Goal: Task Accomplishment & Management: Manage account settings

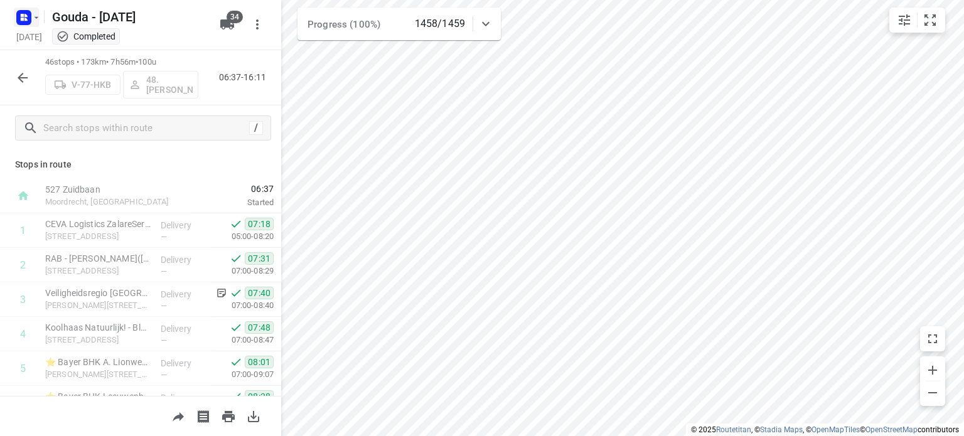
click at [27, 15] on icon "button" at bounding box center [25, 15] width 3 height 3
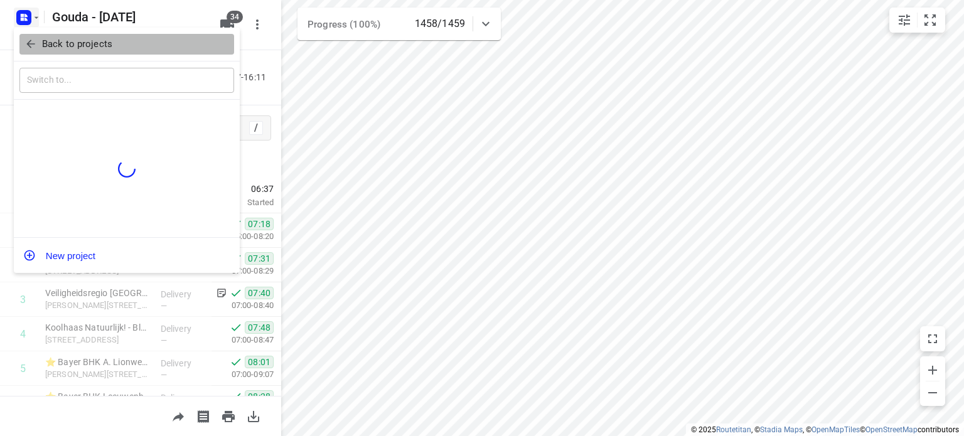
click at [24, 41] on icon "button" at bounding box center [30, 44] width 13 height 13
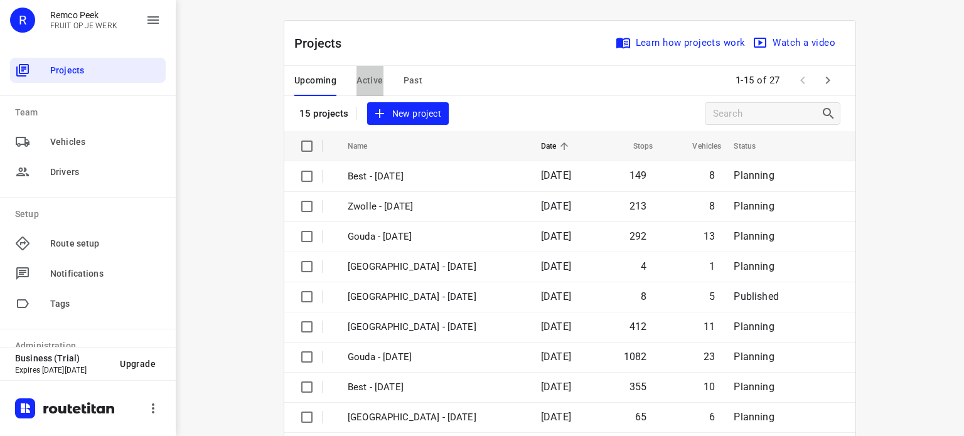
click at [357, 82] on span "Active" at bounding box center [370, 81] width 26 height 16
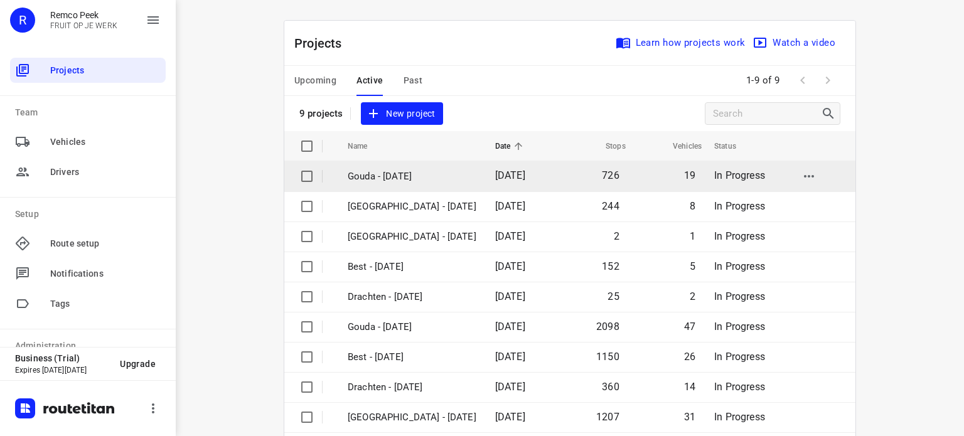
click at [389, 181] on p "Gouda - [DATE]" at bounding box center [412, 176] width 129 height 14
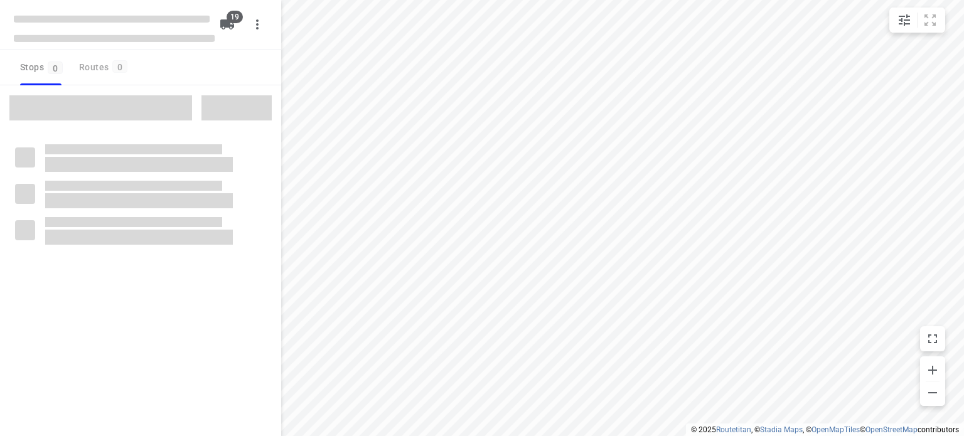
checkbox input "true"
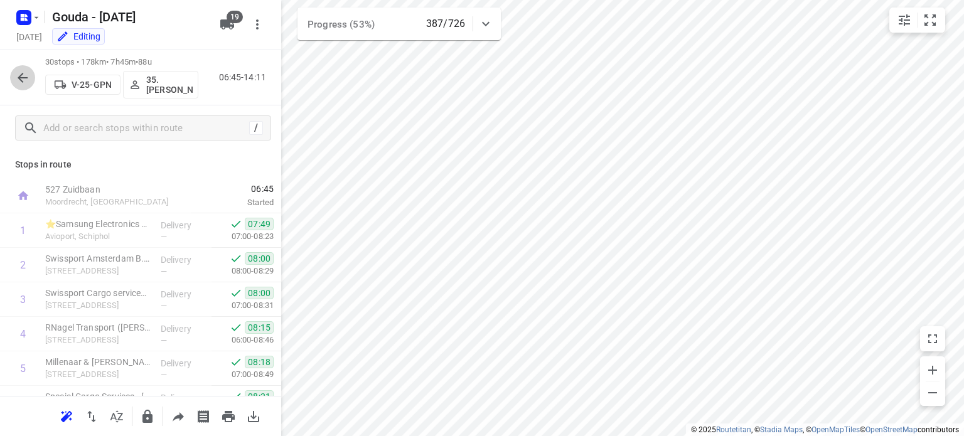
click at [19, 78] on icon "button" at bounding box center [22, 77] width 15 height 15
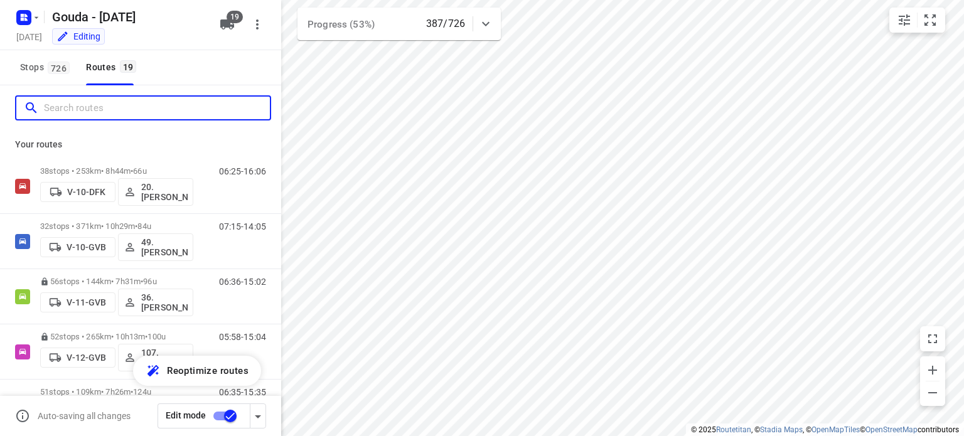
click at [127, 113] on input "Search routes" at bounding box center [157, 108] width 226 height 19
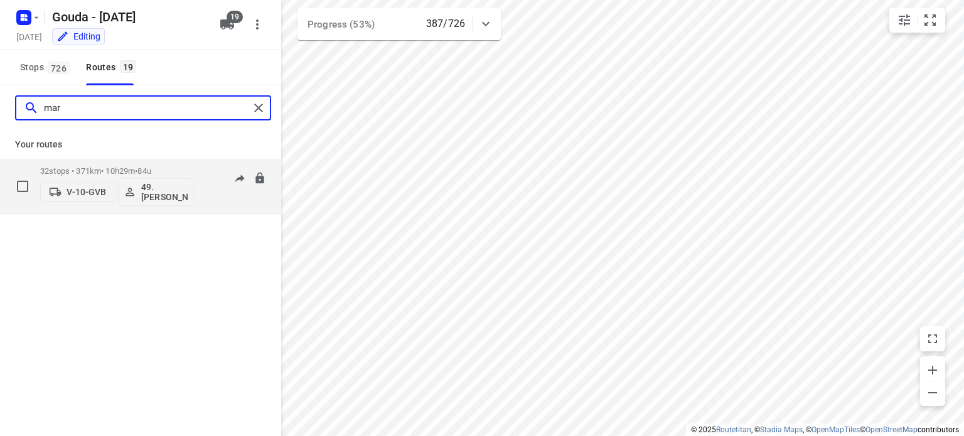
type input "mar"
click at [121, 171] on p "32 stops • 371km • 10h29m • 84u" at bounding box center [116, 170] width 153 height 9
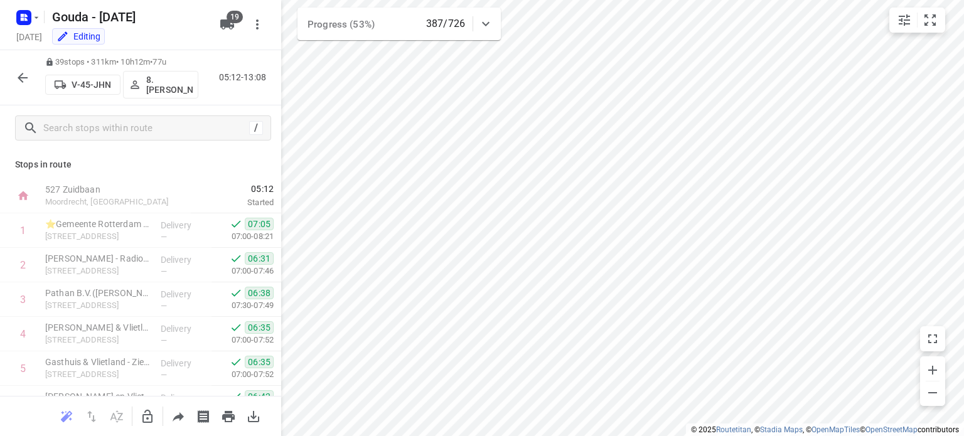
click at [21, 80] on icon "button" at bounding box center [22, 77] width 15 height 15
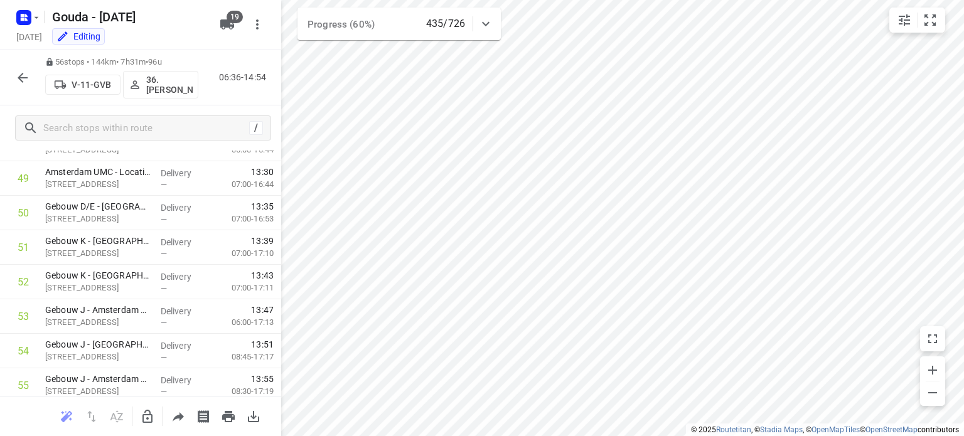
scroll to position [1785, 0]
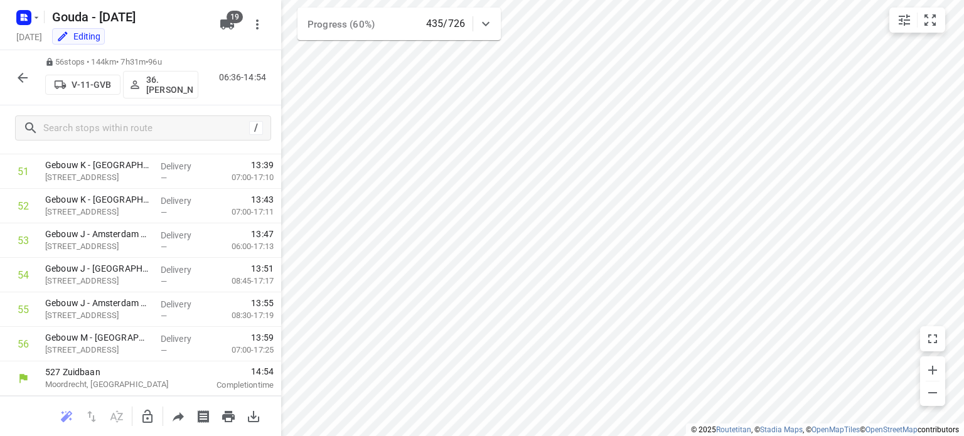
click at [22, 76] on icon "button" at bounding box center [22, 77] width 15 height 15
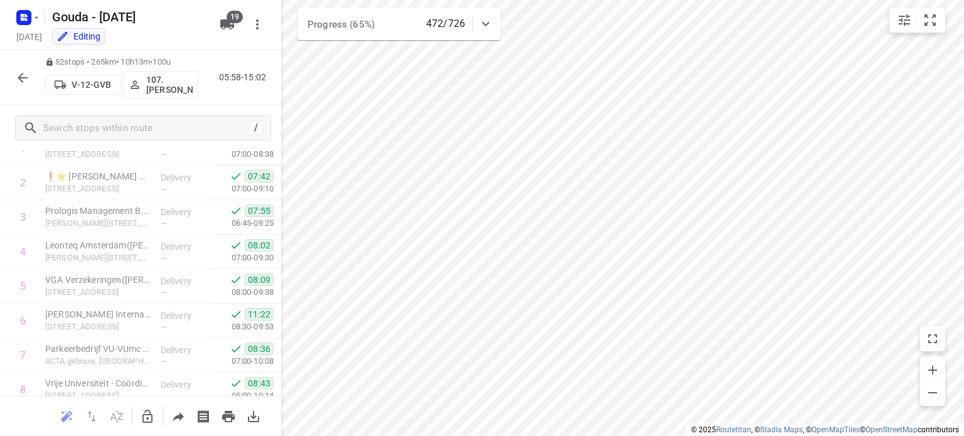
scroll to position [0, 0]
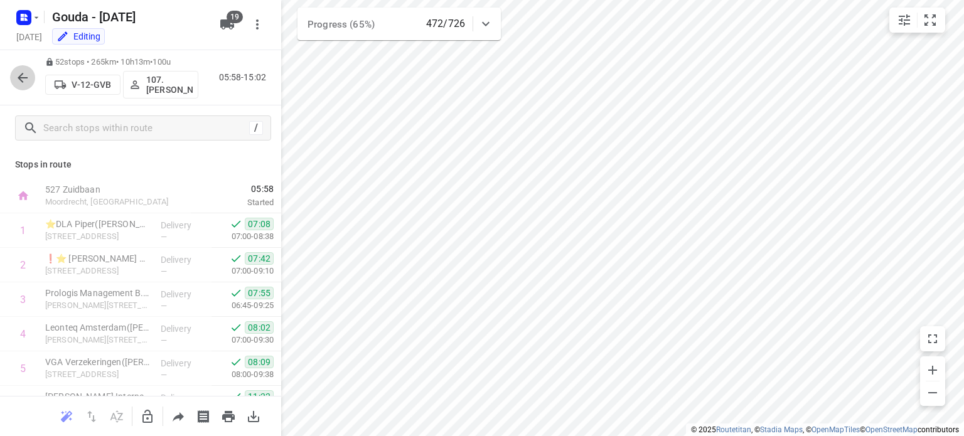
click at [20, 79] on icon "button" at bounding box center [23, 78] width 10 height 10
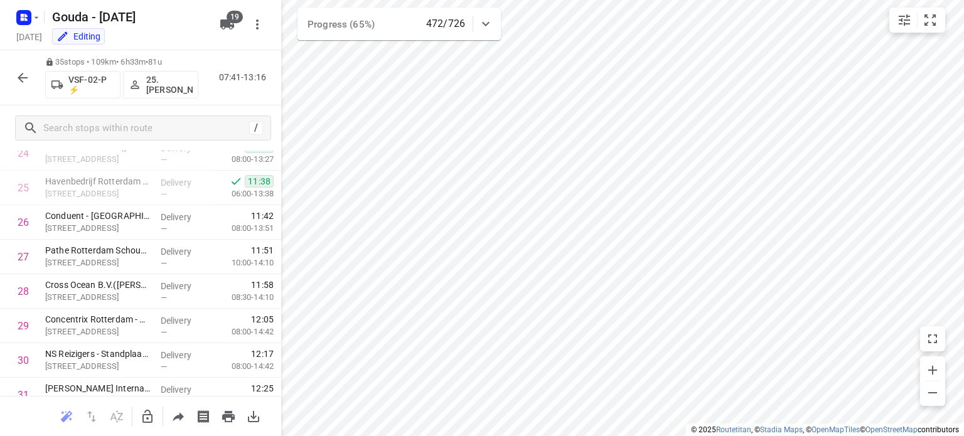
scroll to position [683, 0]
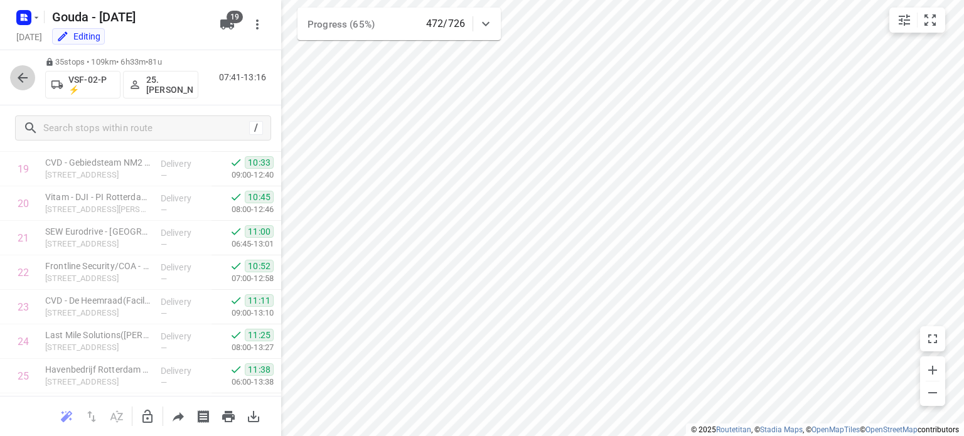
click at [17, 75] on icon "button" at bounding box center [22, 77] width 15 height 15
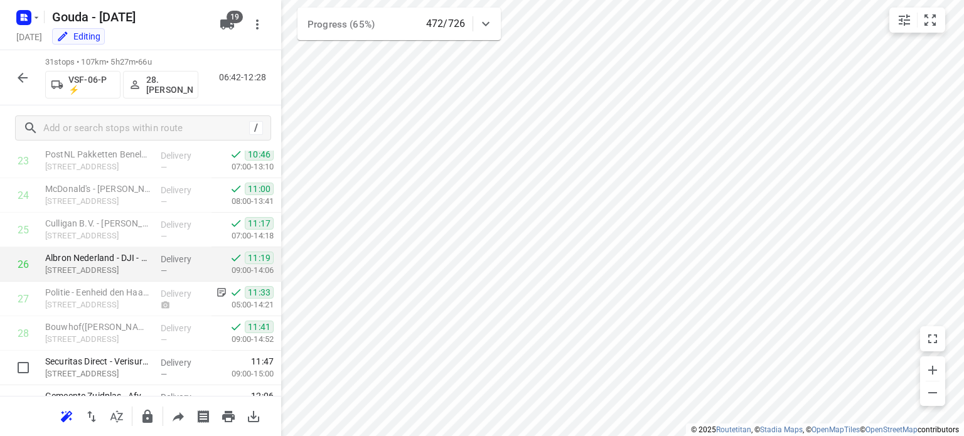
scroll to position [921, 0]
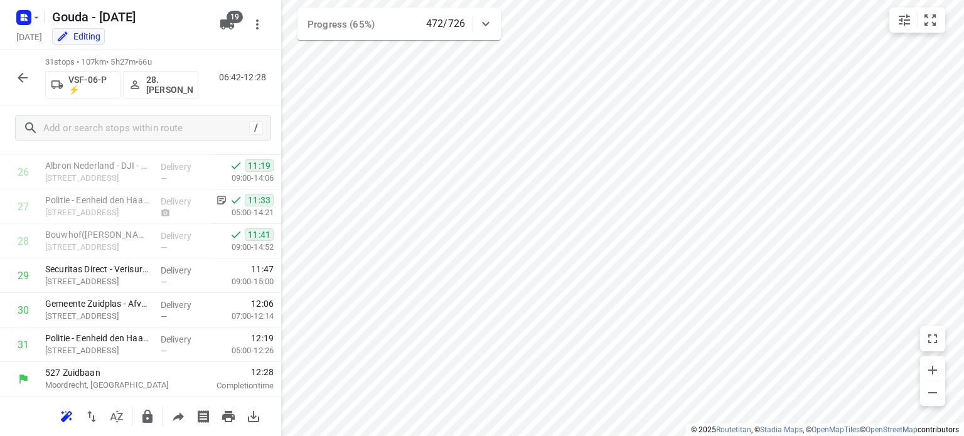
click at [14, 77] on button "button" at bounding box center [22, 77] width 25 height 25
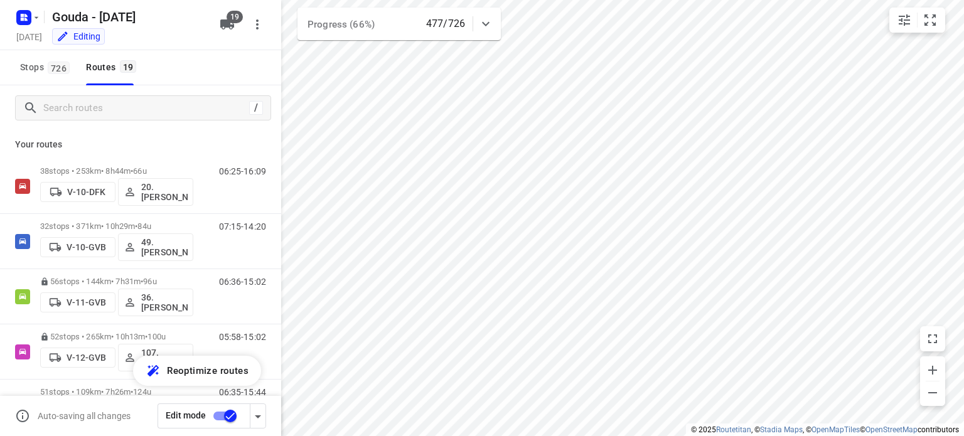
click at [557, 436] on html "i © 2025 Routetitan , © Stadia Maps , © OpenMapTiles © OpenStreetMap contributo…" at bounding box center [482, 218] width 964 height 436
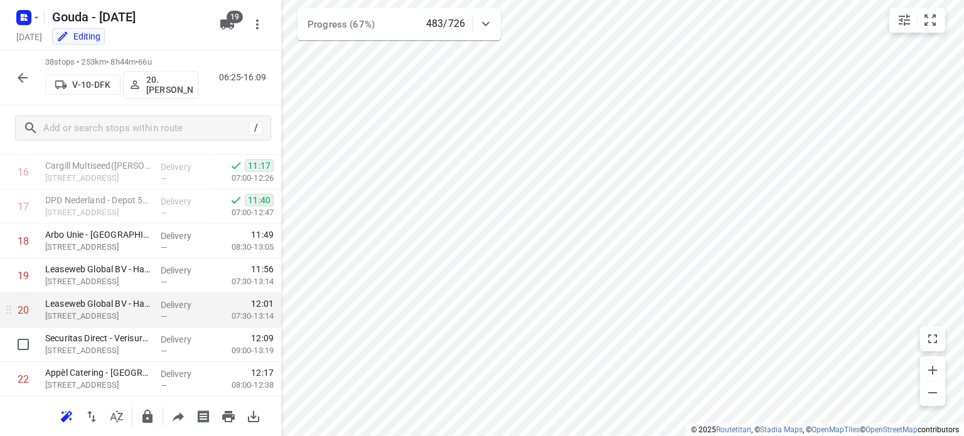
scroll to position [535, 0]
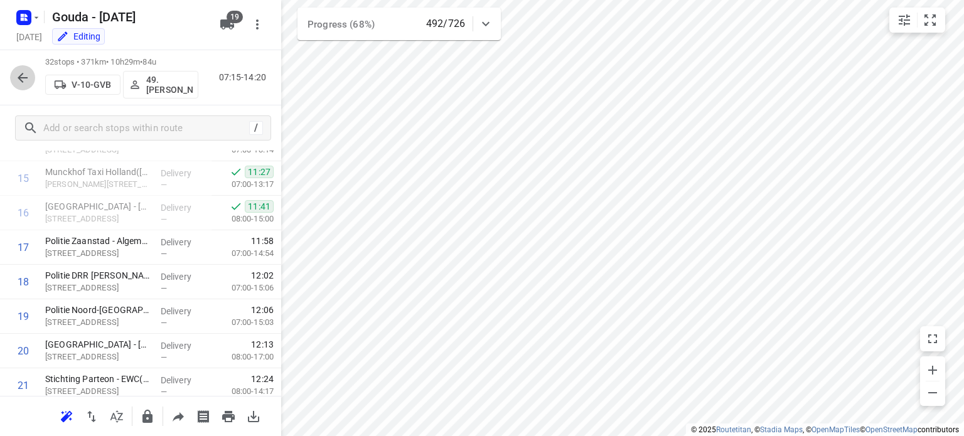
click at [23, 77] on icon "button" at bounding box center [23, 78] width 10 height 10
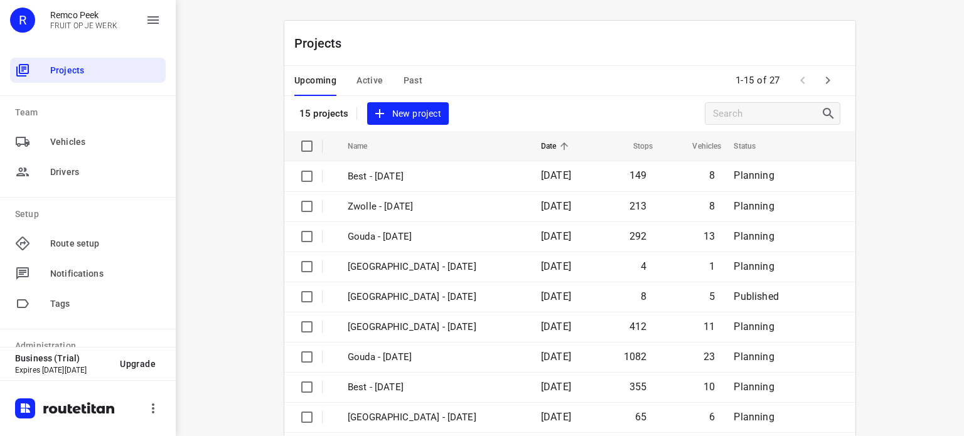
click at [404, 82] on span "Past" at bounding box center [413, 81] width 19 height 16
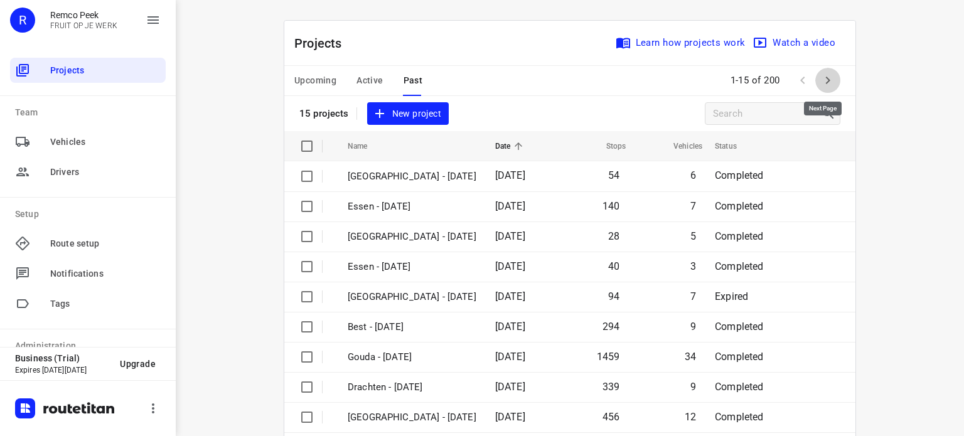
click at [826, 80] on icon "button" at bounding box center [827, 80] width 15 height 15
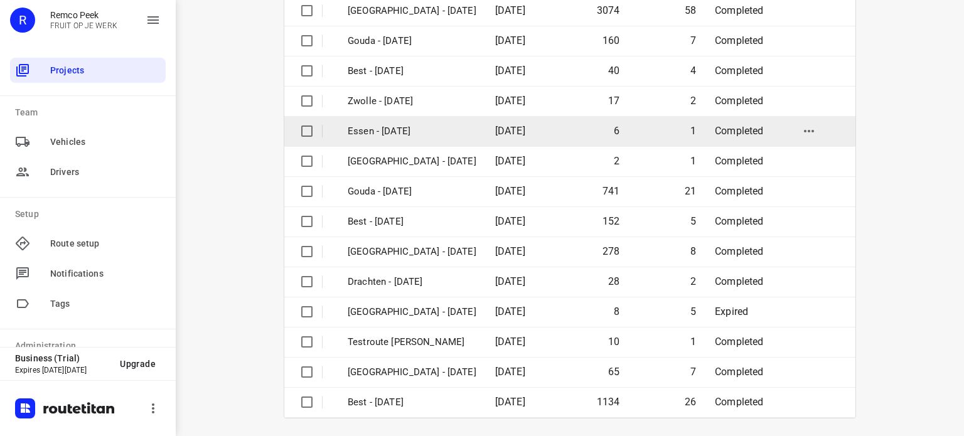
scroll to position [198, 0]
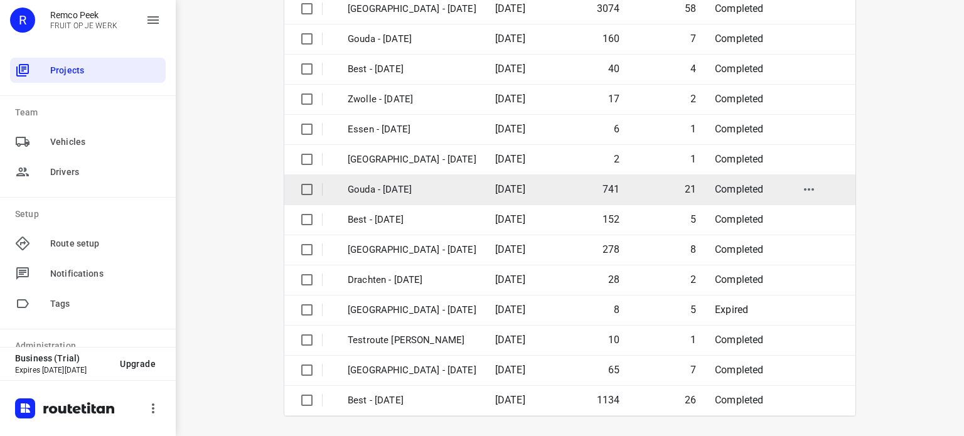
click at [379, 184] on p "Gouda - [DATE]" at bounding box center [412, 190] width 129 height 14
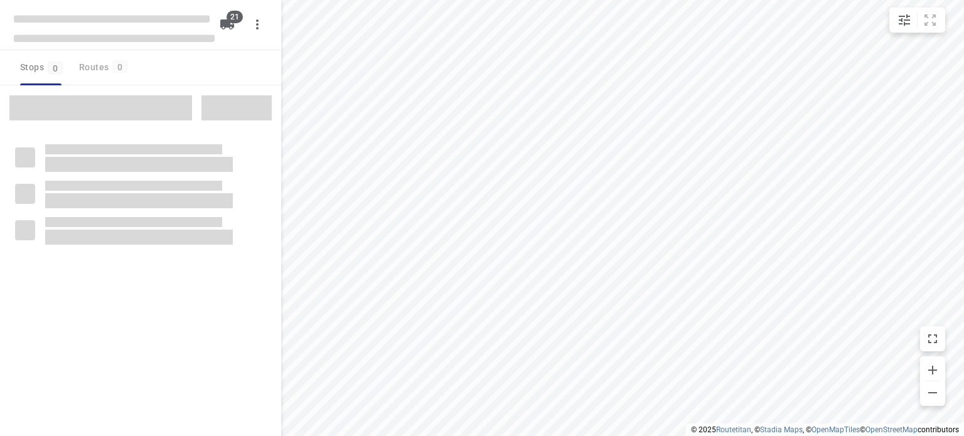
checkbox input "true"
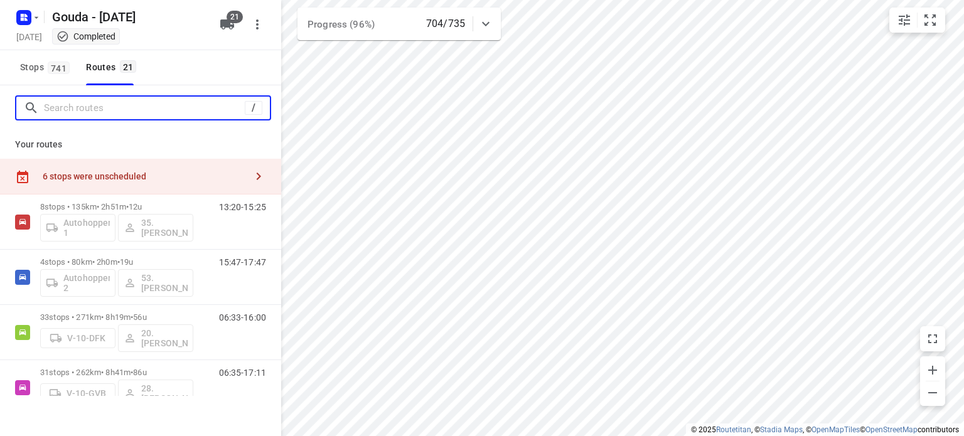
click at [175, 112] on input "Search routes" at bounding box center [144, 108] width 201 height 19
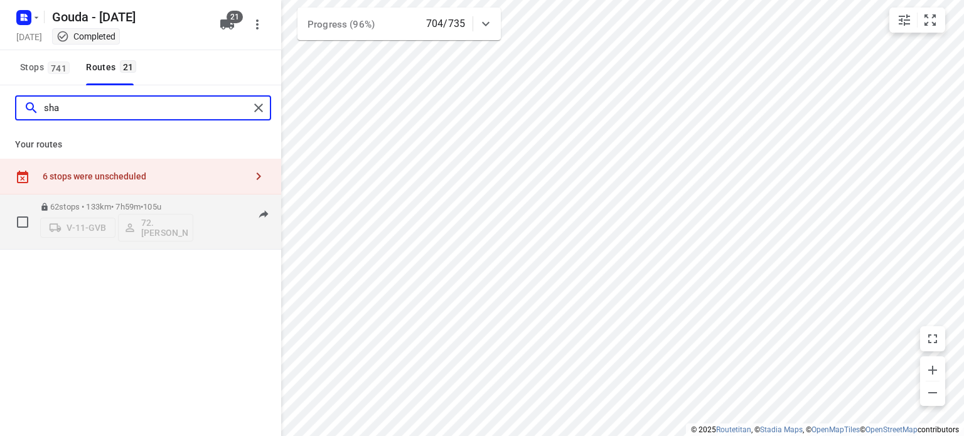
type input "sha"
click at [131, 205] on p "62 stops • 133km • 7h59m • 105u" at bounding box center [116, 206] width 153 height 9
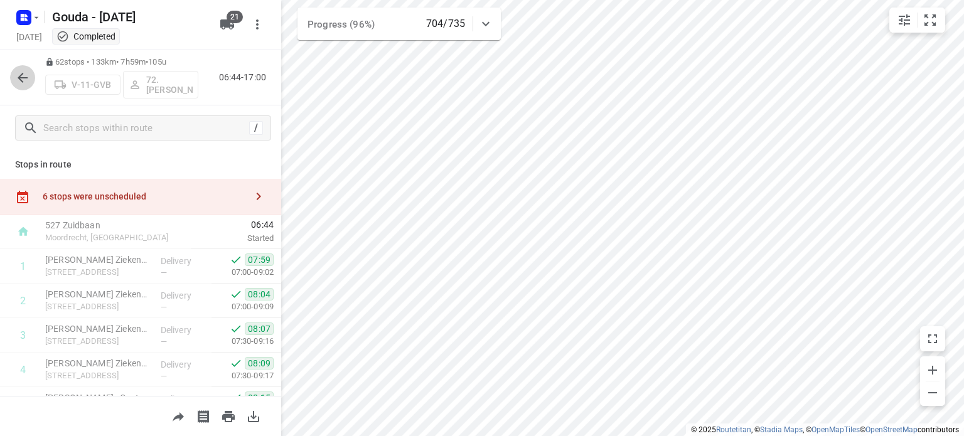
click at [16, 81] on icon "button" at bounding box center [22, 77] width 15 height 15
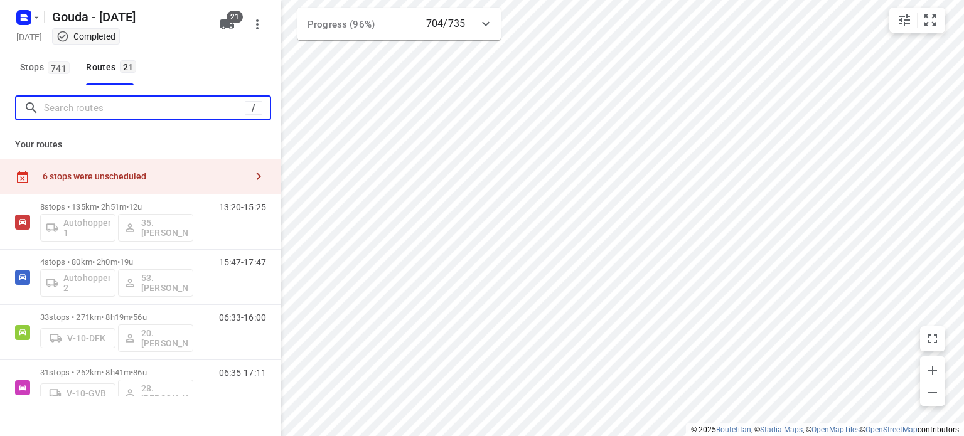
click at [65, 112] on input "Search routes" at bounding box center [144, 108] width 201 height 19
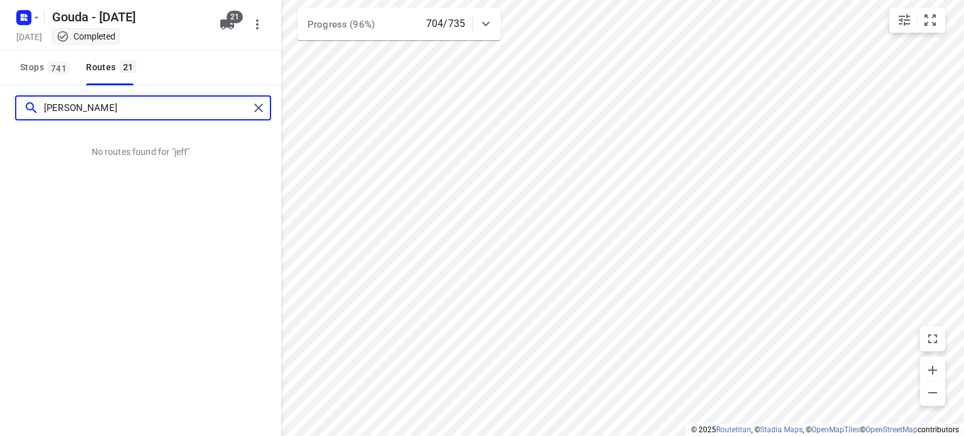
type input "jeff"
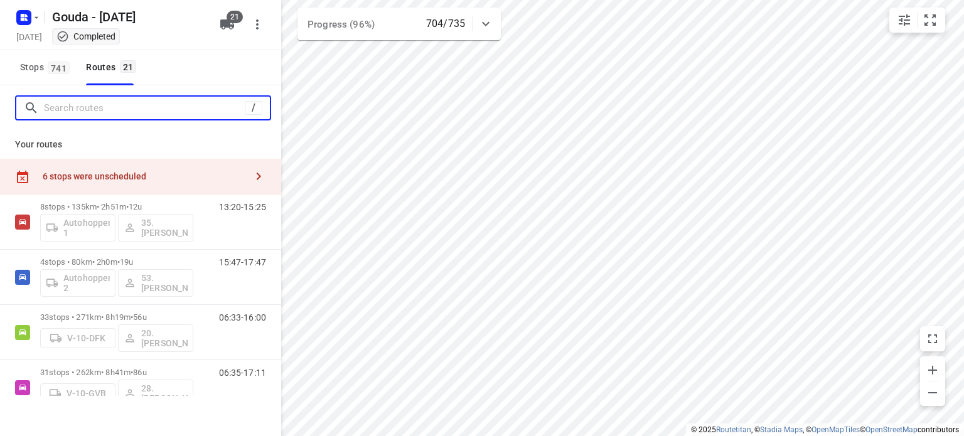
click at [48, 110] on input "Search routes" at bounding box center [144, 108] width 201 height 19
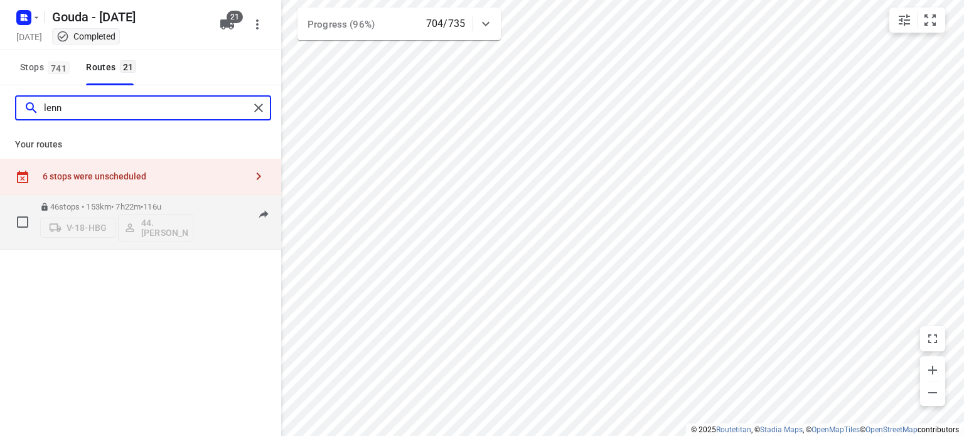
type input "lenn"
click at [70, 207] on p "46 stops • 153km • 7h22m • 116u" at bounding box center [116, 206] width 153 height 9
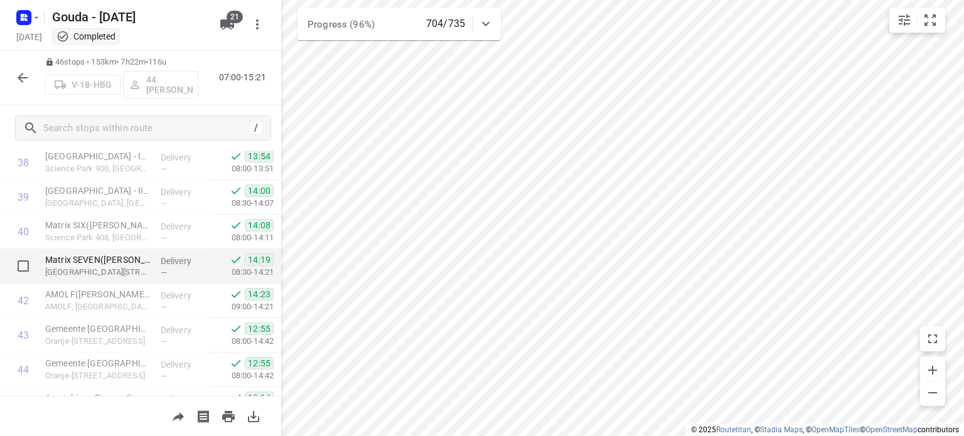
scroll to position [1475, 0]
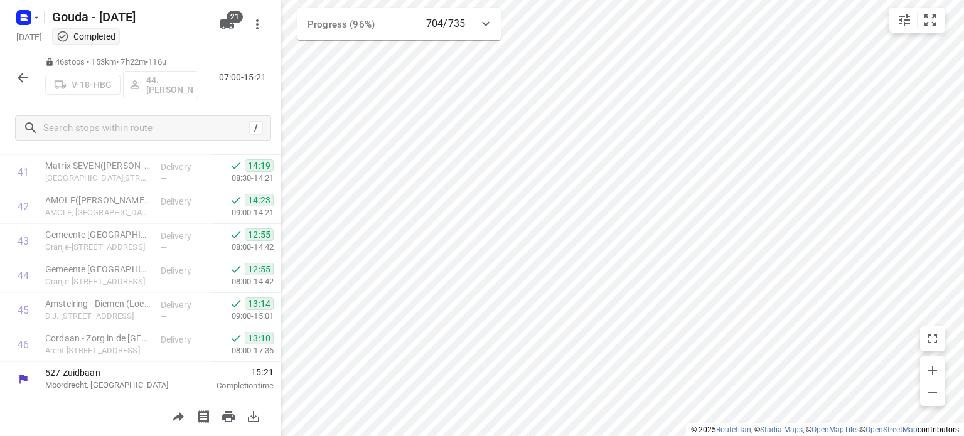
click at [28, 78] on icon "button" at bounding box center [22, 77] width 15 height 15
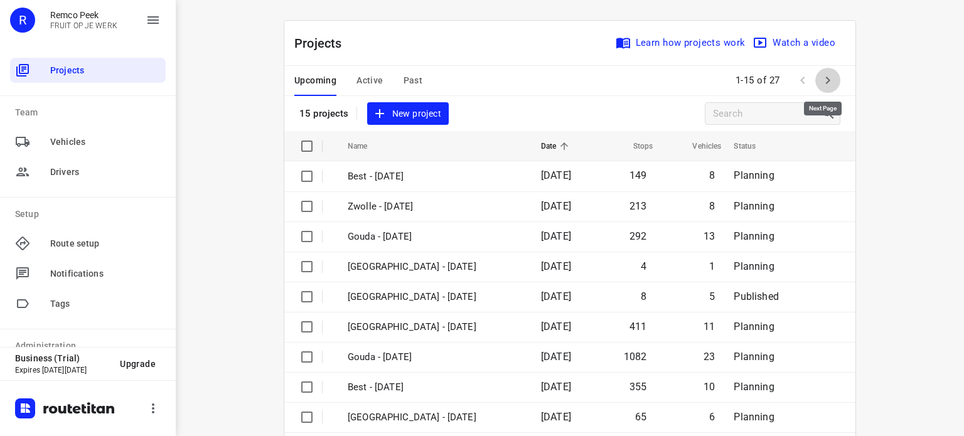
click at [826, 80] on icon "button" at bounding box center [827, 80] width 15 height 15
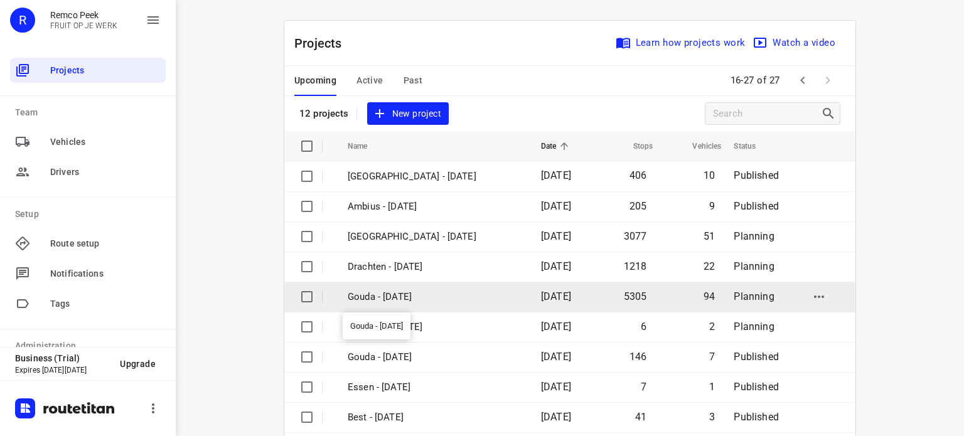
click at [404, 298] on p "Gouda - [DATE]" at bounding box center [435, 297] width 175 height 14
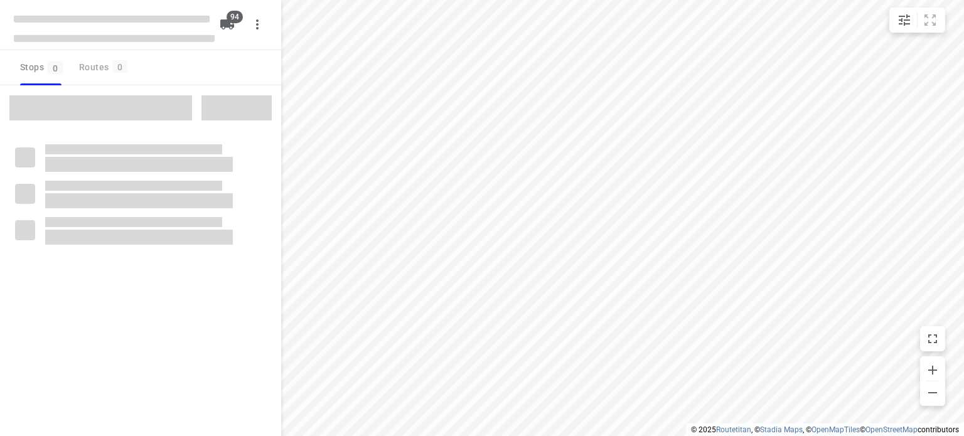
checkbox input "true"
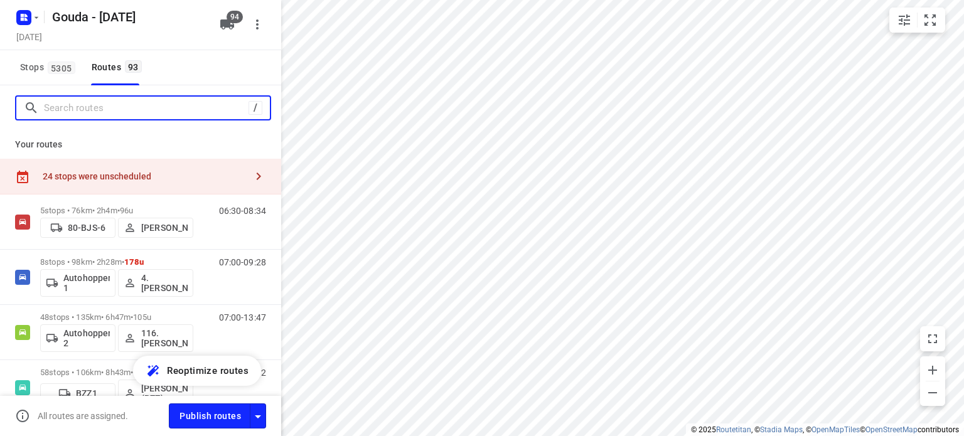
click at [182, 109] on input "Search routes" at bounding box center [146, 108] width 205 height 19
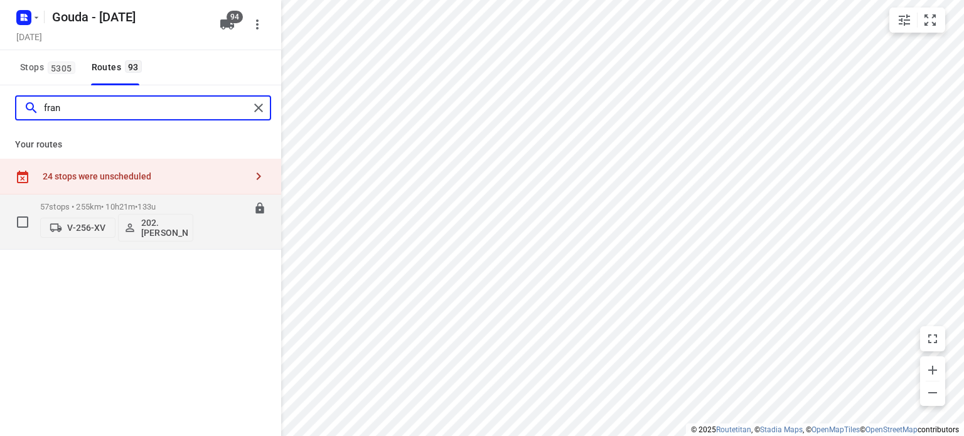
type input "fran"
click at [133, 202] on p "57 stops • 255km • 10h21m • 133u" at bounding box center [116, 206] width 153 height 9
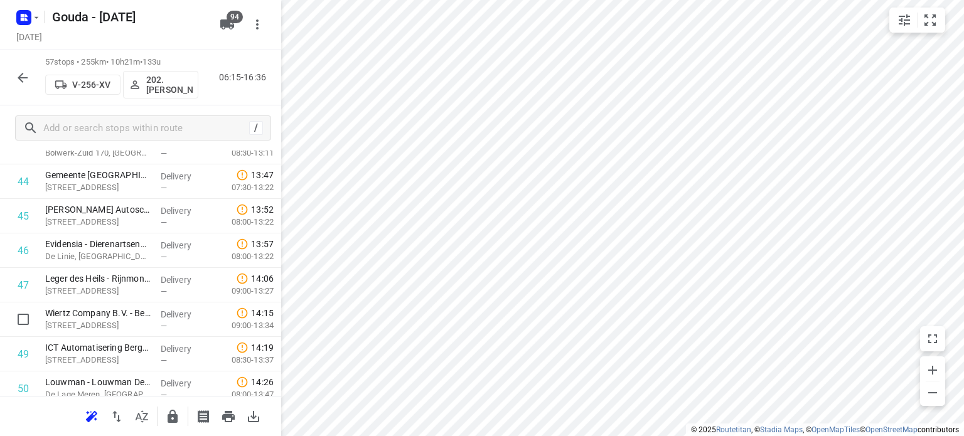
scroll to position [1856, 0]
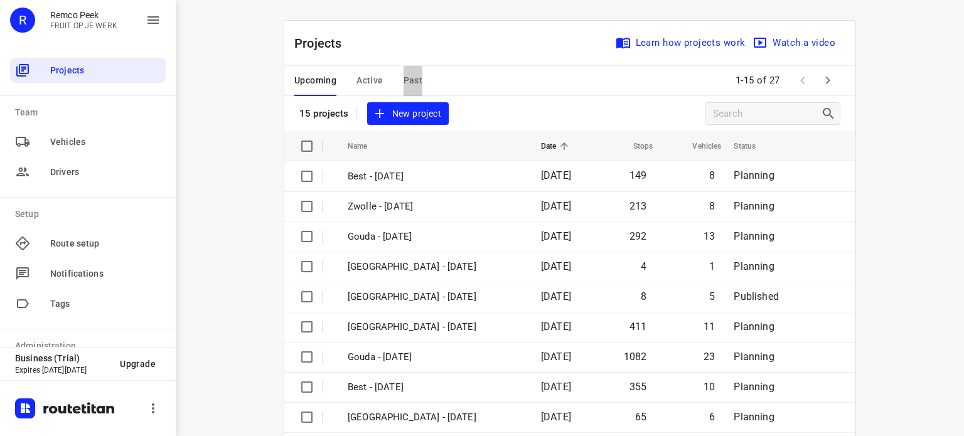
click at [404, 79] on span "Past" at bounding box center [413, 81] width 19 height 16
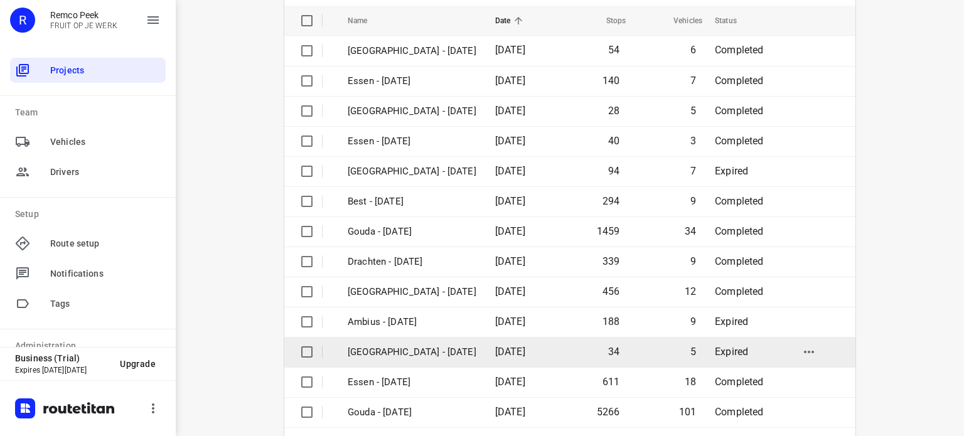
scroll to position [188, 0]
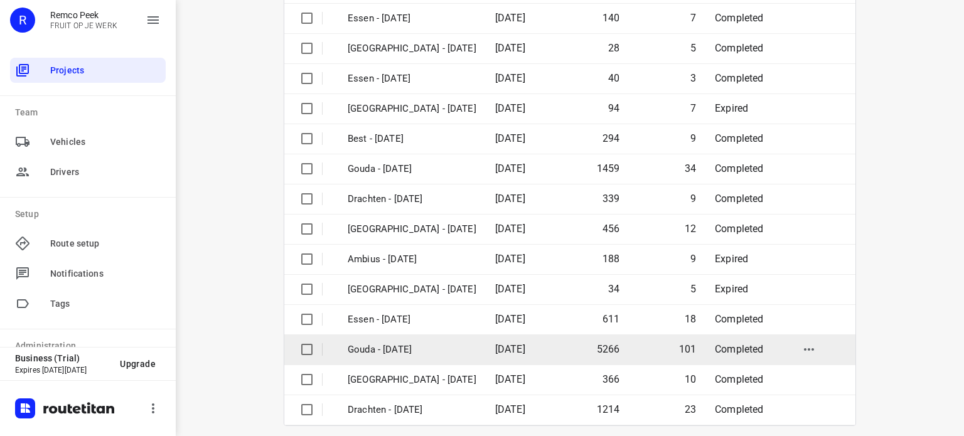
click at [458, 346] on p "Gouda - [DATE]" at bounding box center [412, 350] width 129 height 14
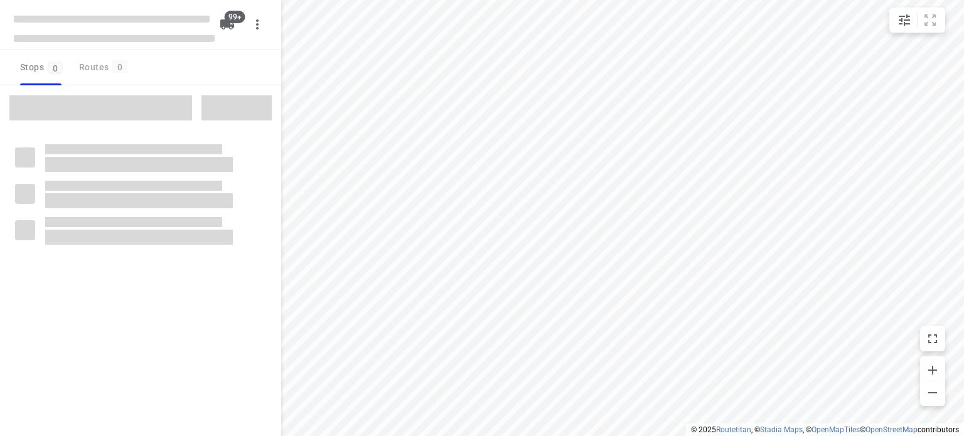
checkbox input "true"
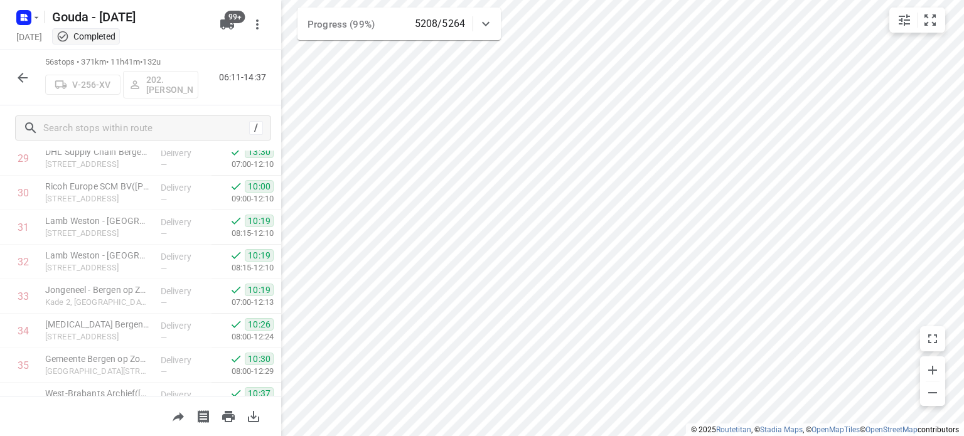
scroll to position [1820, 0]
